Goal: Task Accomplishment & Management: Manage account settings

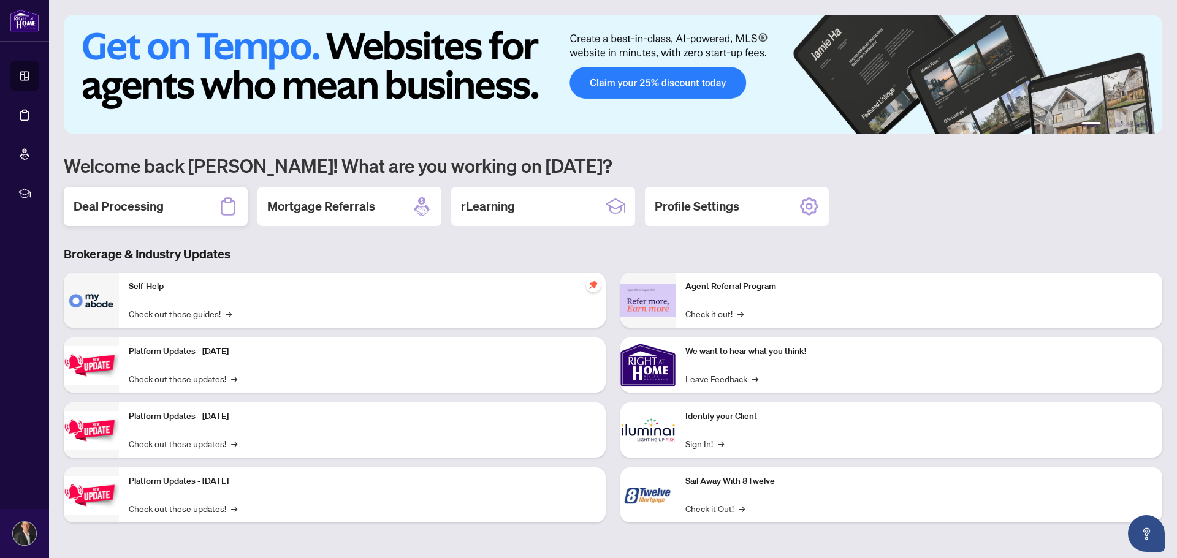
click at [151, 205] on h2 "Deal Processing" at bounding box center [119, 206] width 90 height 17
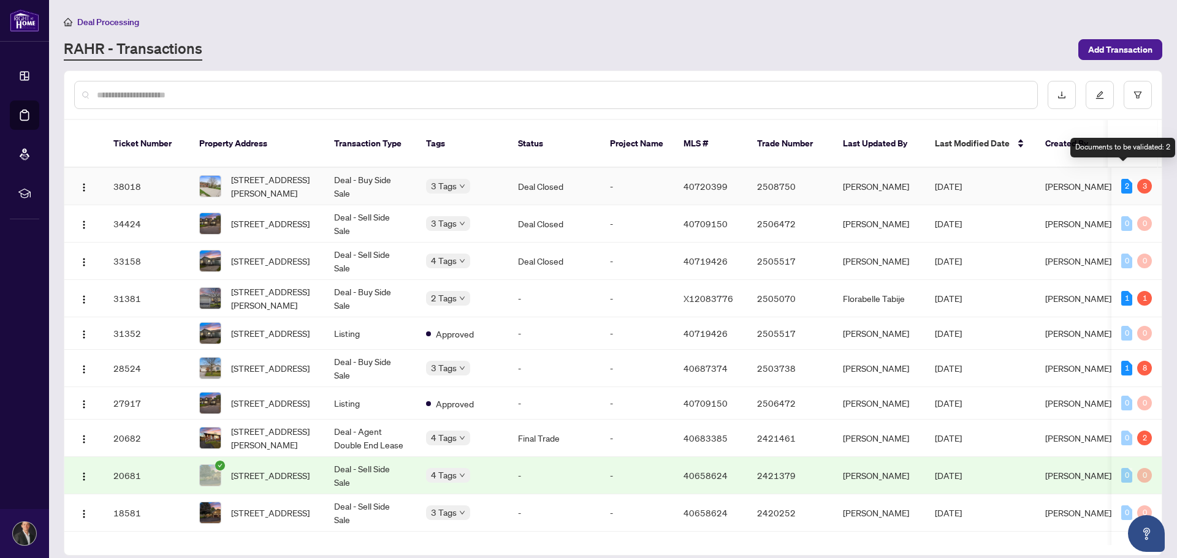
click at [1122, 179] on div "2" at bounding box center [1126, 186] width 11 height 15
click at [1143, 179] on div "3" at bounding box center [1144, 186] width 15 height 15
click at [1121, 179] on div "2" at bounding box center [1126, 186] width 11 height 15
click at [262, 179] on div "[STREET_ADDRESS]" at bounding box center [234, 179] width 77 height 20
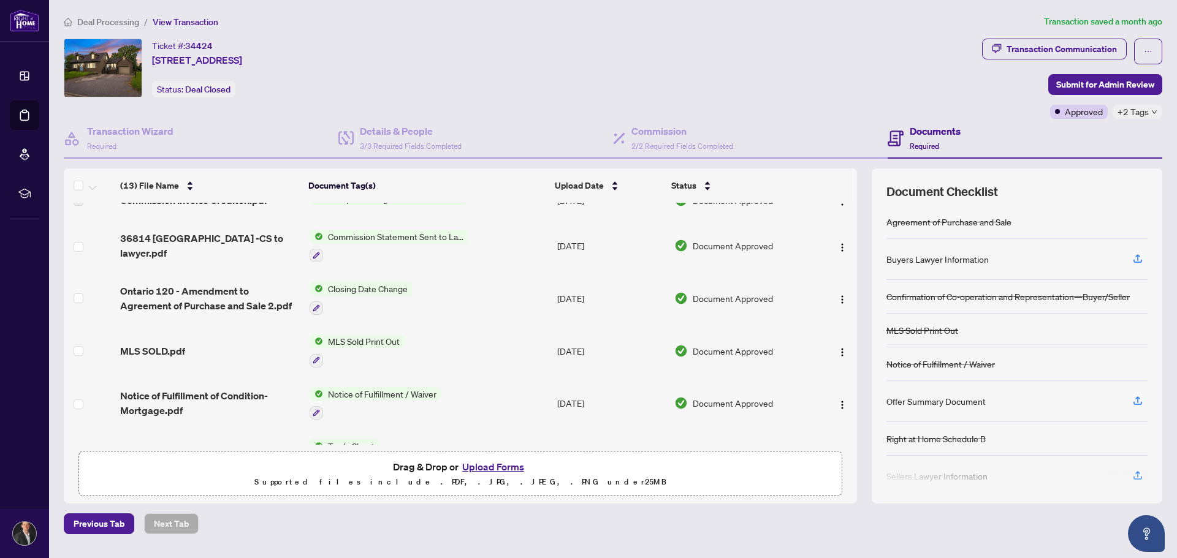
scroll to position [416, 0]
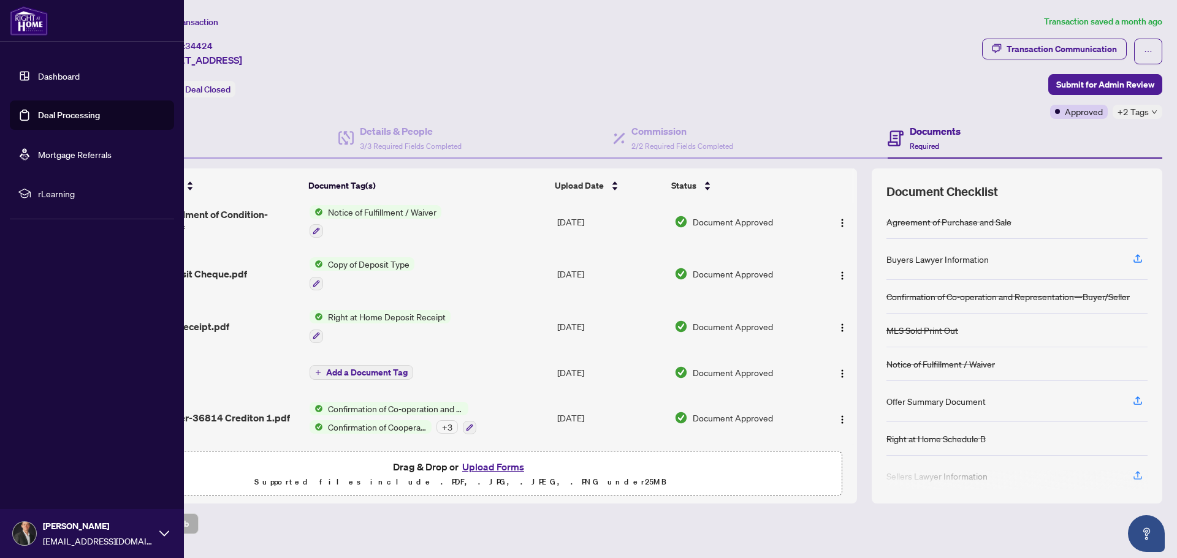
click at [38, 75] on link "Dashboard" at bounding box center [59, 75] width 42 height 11
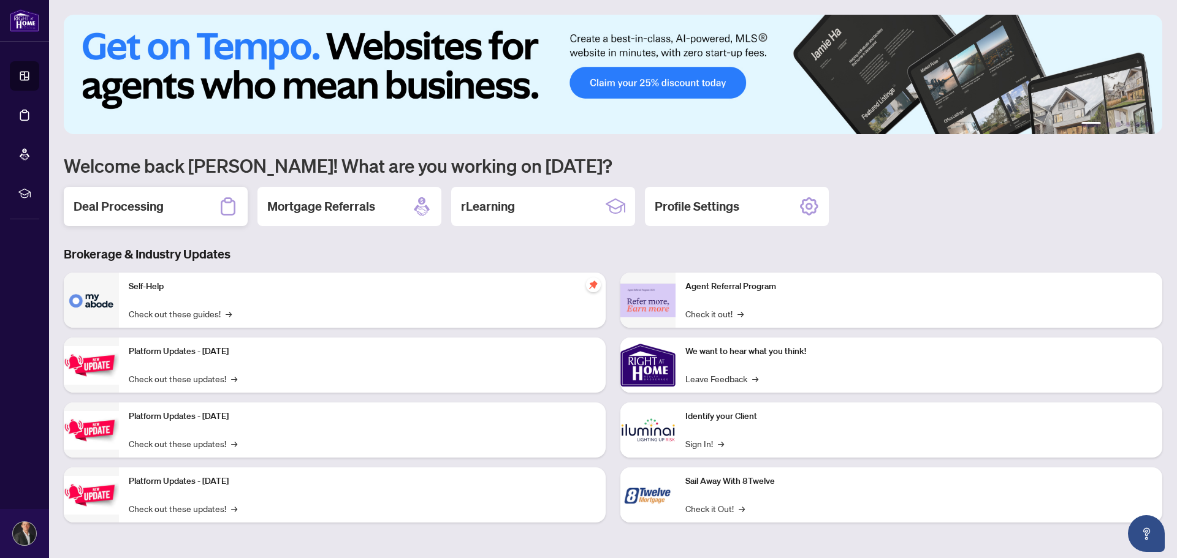
click at [169, 204] on div "Deal Processing" at bounding box center [156, 206] width 184 height 39
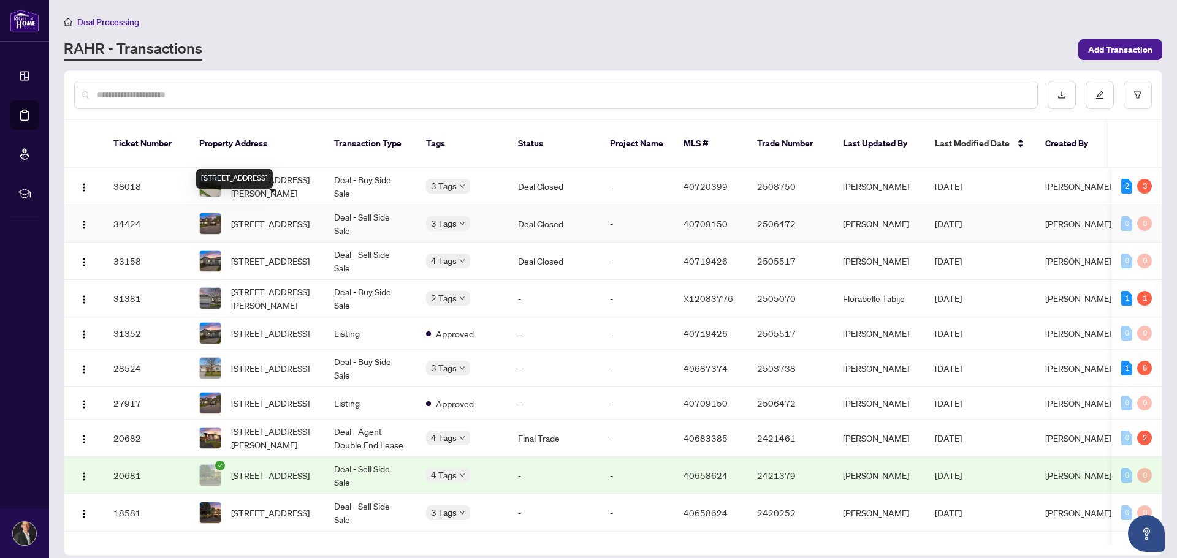
click at [261, 173] on div "[STREET_ADDRESS]" at bounding box center [234, 179] width 77 height 20
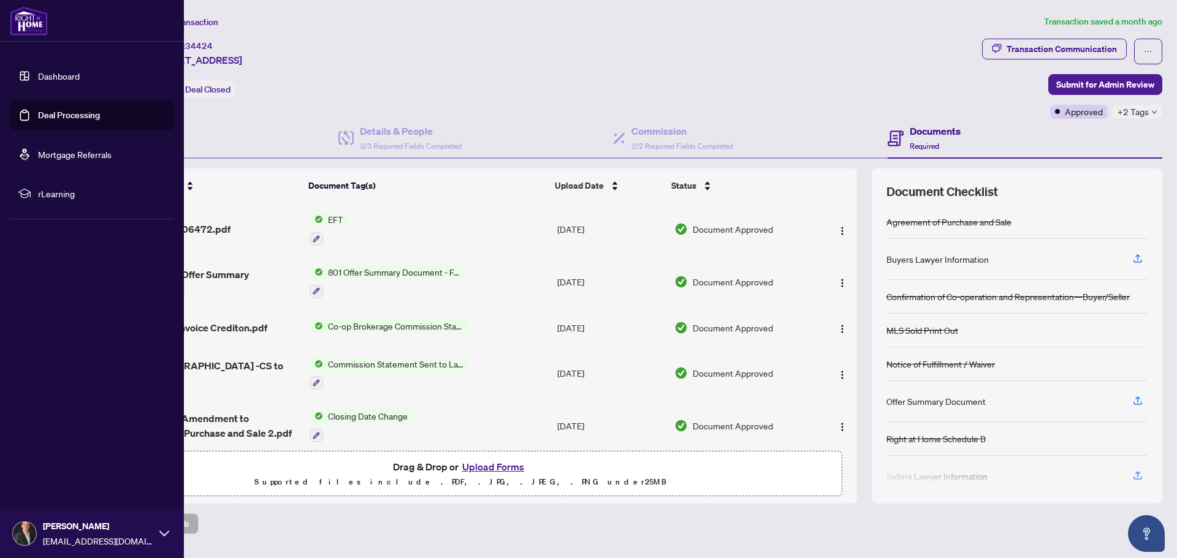
click at [38, 74] on link "Dashboard" at bounding box center [59, 75] width 42 height 11
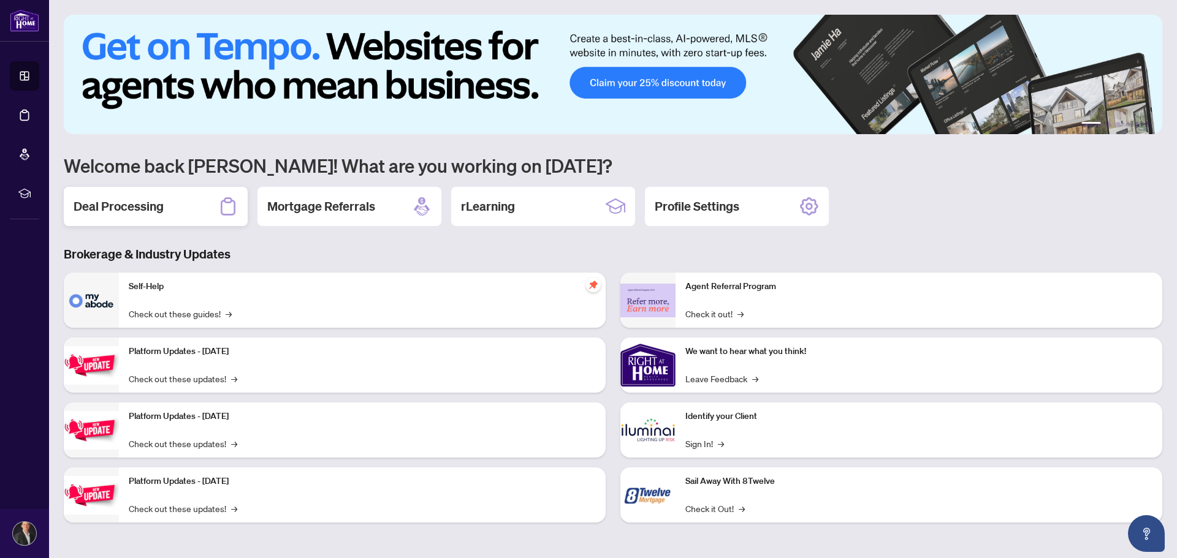
click at [154, 210] on h2 "Deal Processing" at bounding box center [119, 206] width 90 height 17
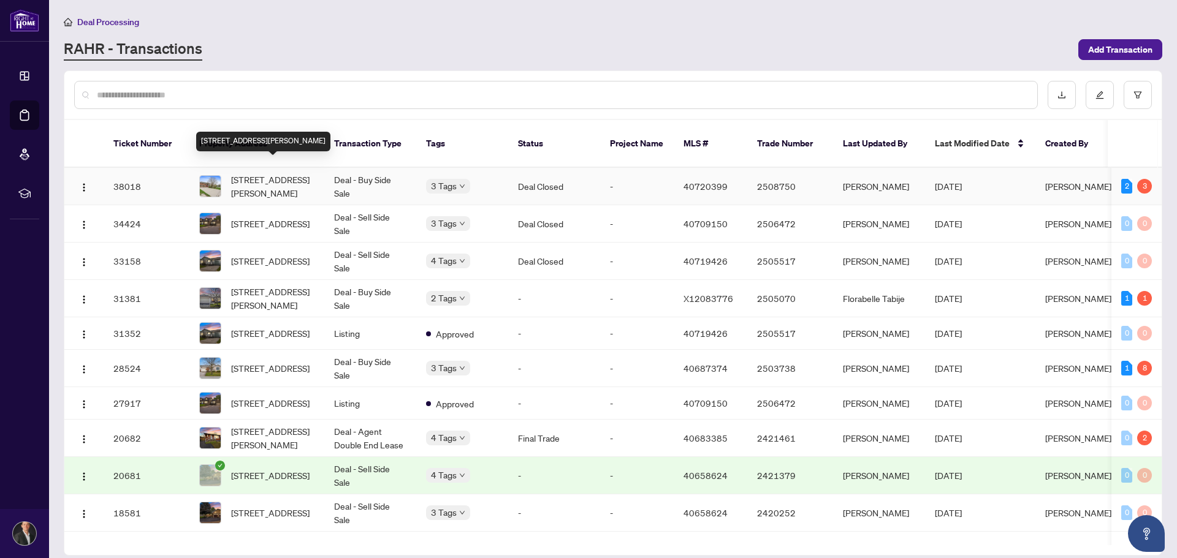
click at [254, 173] on span "[STREET_ADDRESS][PERSON_NAME]" at bounding box center [272, 186] width 83 height 27
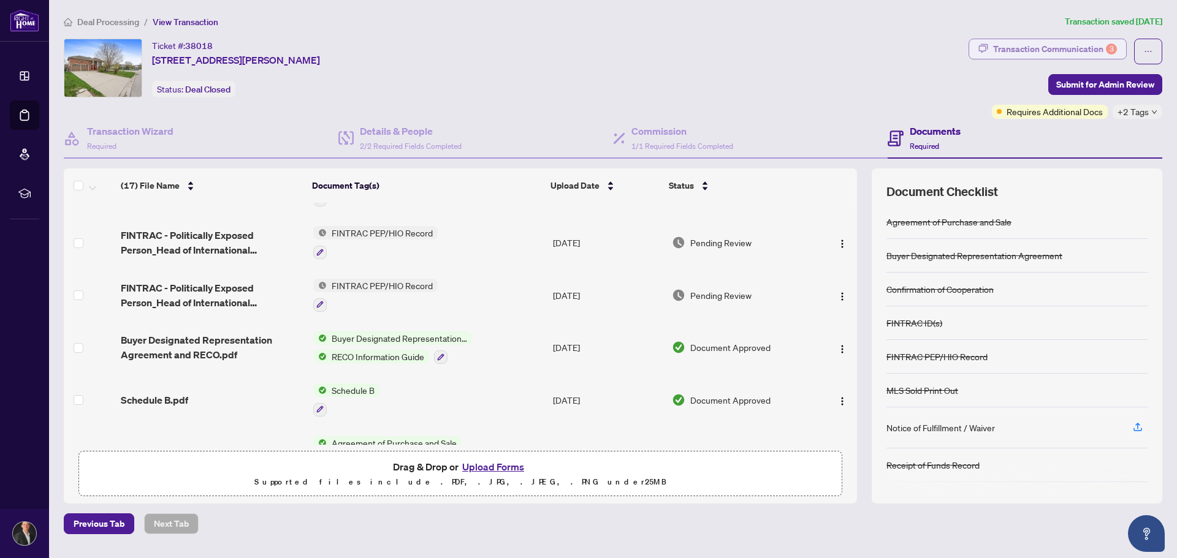
click at [1030, 50] on div "Transaction Communication 3" at bounding box center [1055, 49] width 124 height 20
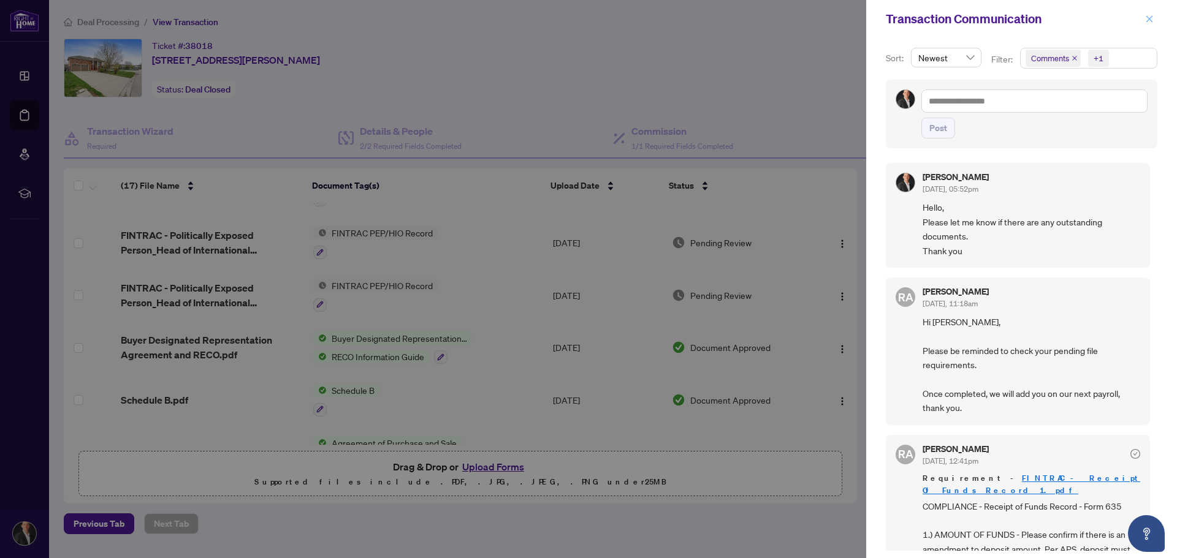
click at [1152, 24] on span "button" at bounding box center [1149, 19] width 9 height 20
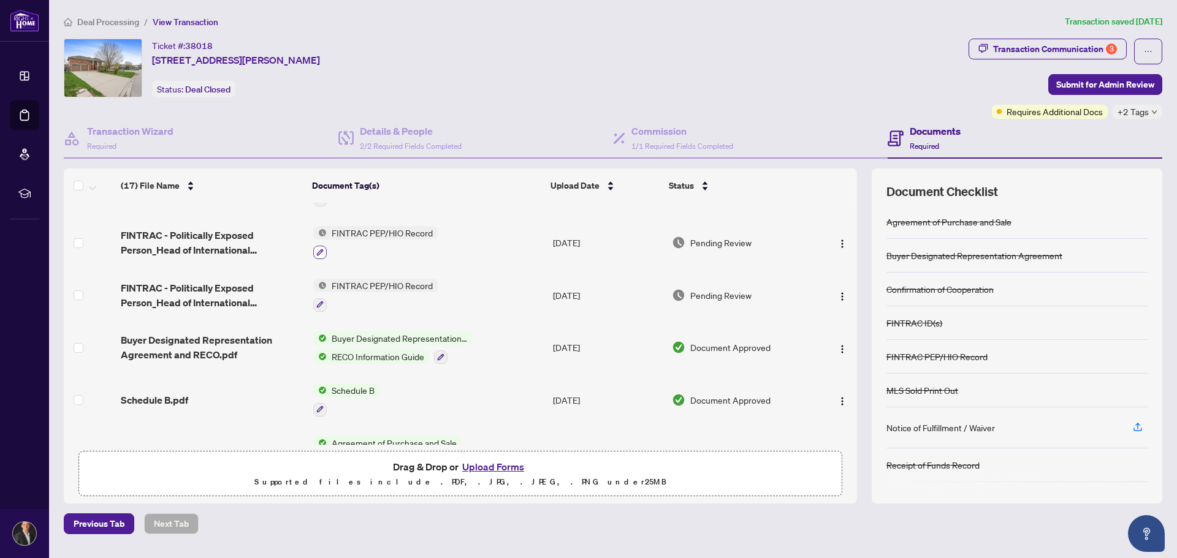
click at [322, 249] on icon "button" at bounding box center [319, 252] width 7 height 7
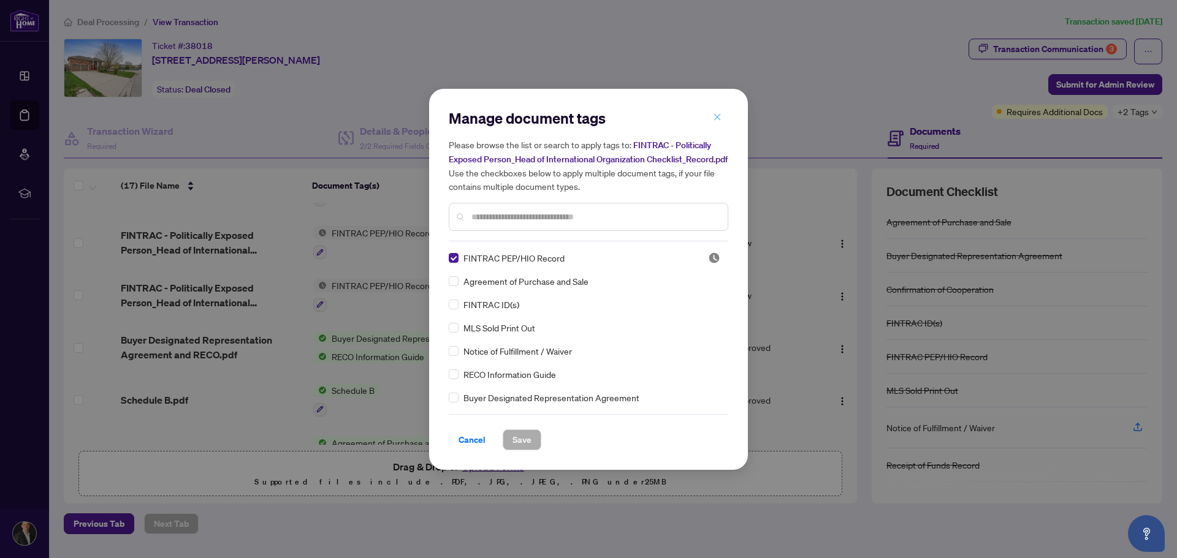
click at [715, 113] on icon "close" at bounding box center [717, 117] width 9 height 9
